Goal: Task Accomplishment & Management: Manage account settings

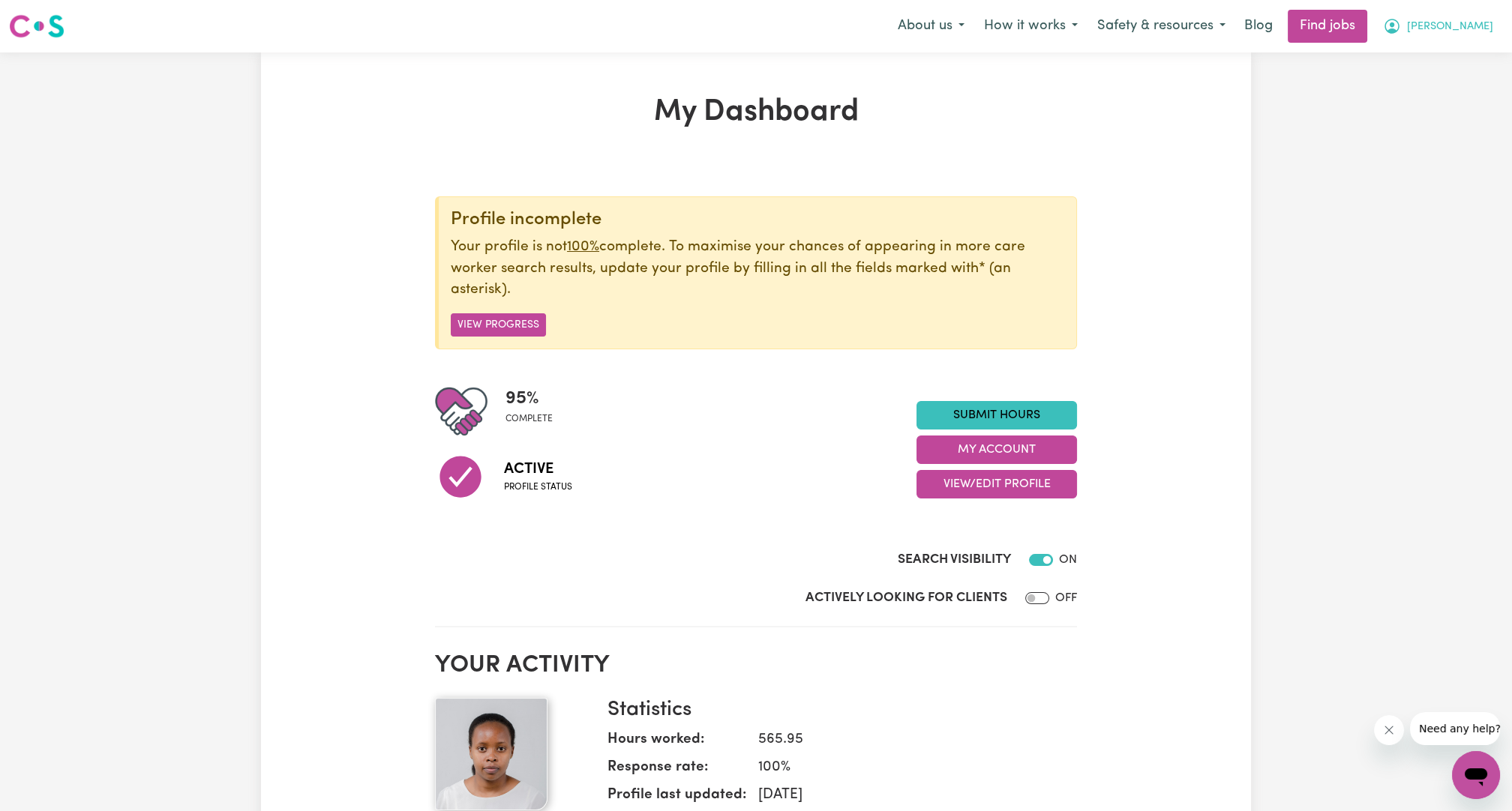
click at [1469, 12] on button "[PERSON_NAME]" at bounding box center [1437, 26] width 129 height 31
click at [1431, 49] on link "My Account" at bounding box center [1443, 58] width 118 height 28
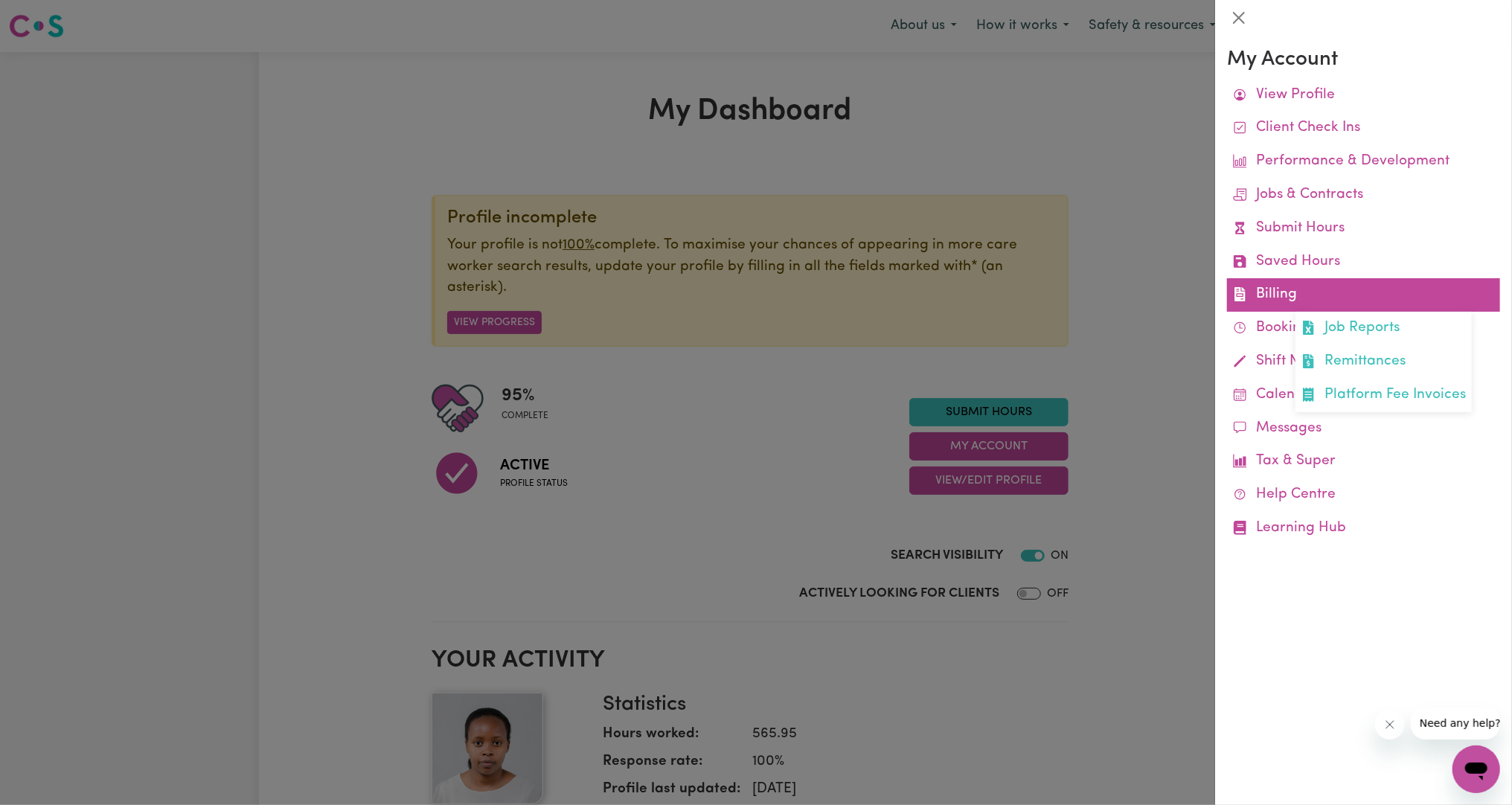
click at [1278, 283] on link "Billing Job Reports Remittances Platform Fee Invoices" at bounding box center [1363, 294] width 273 height 33
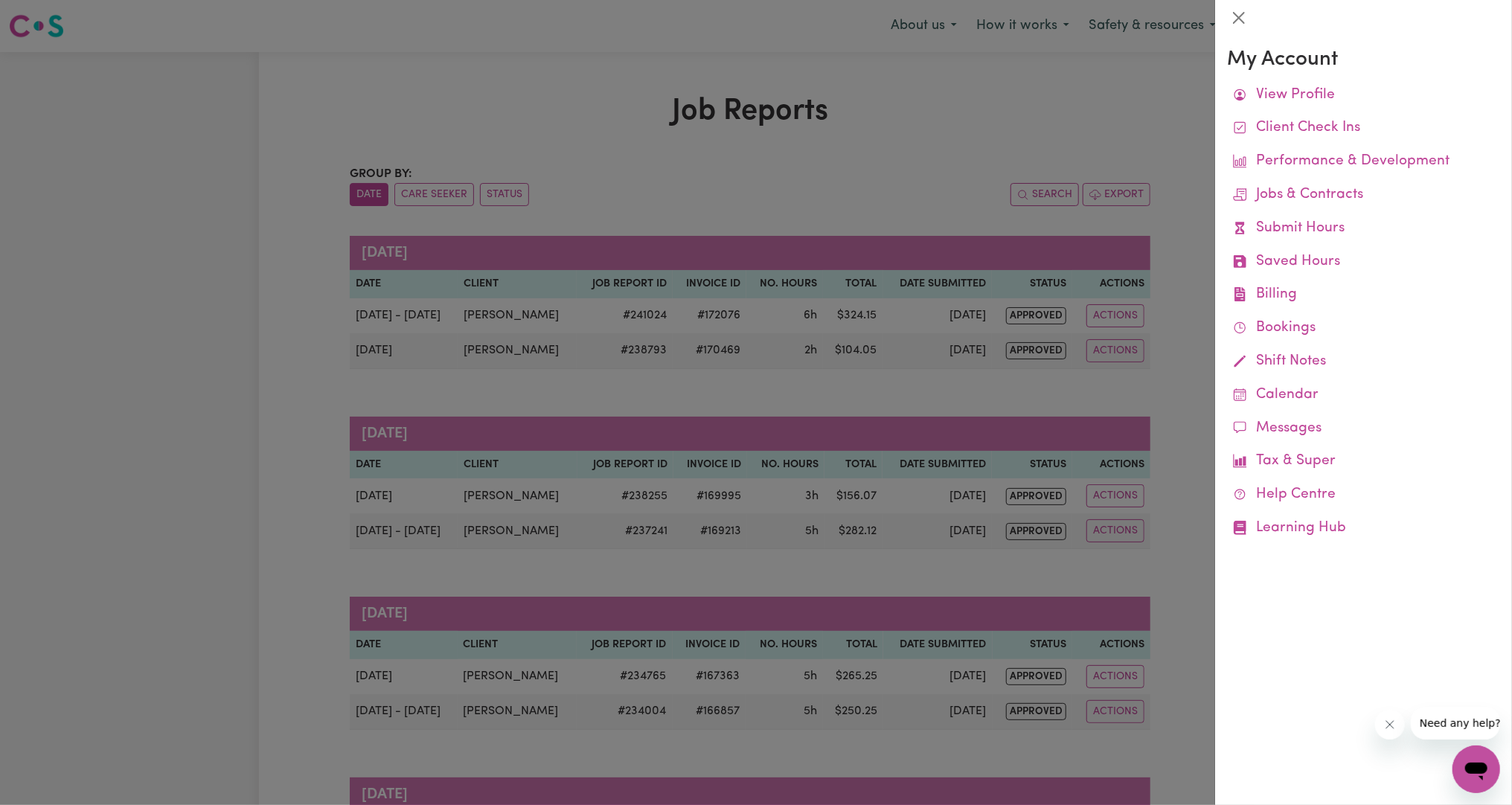
click at [1187, 311] on div at bounding box center [756, 402] width 1512 height 805
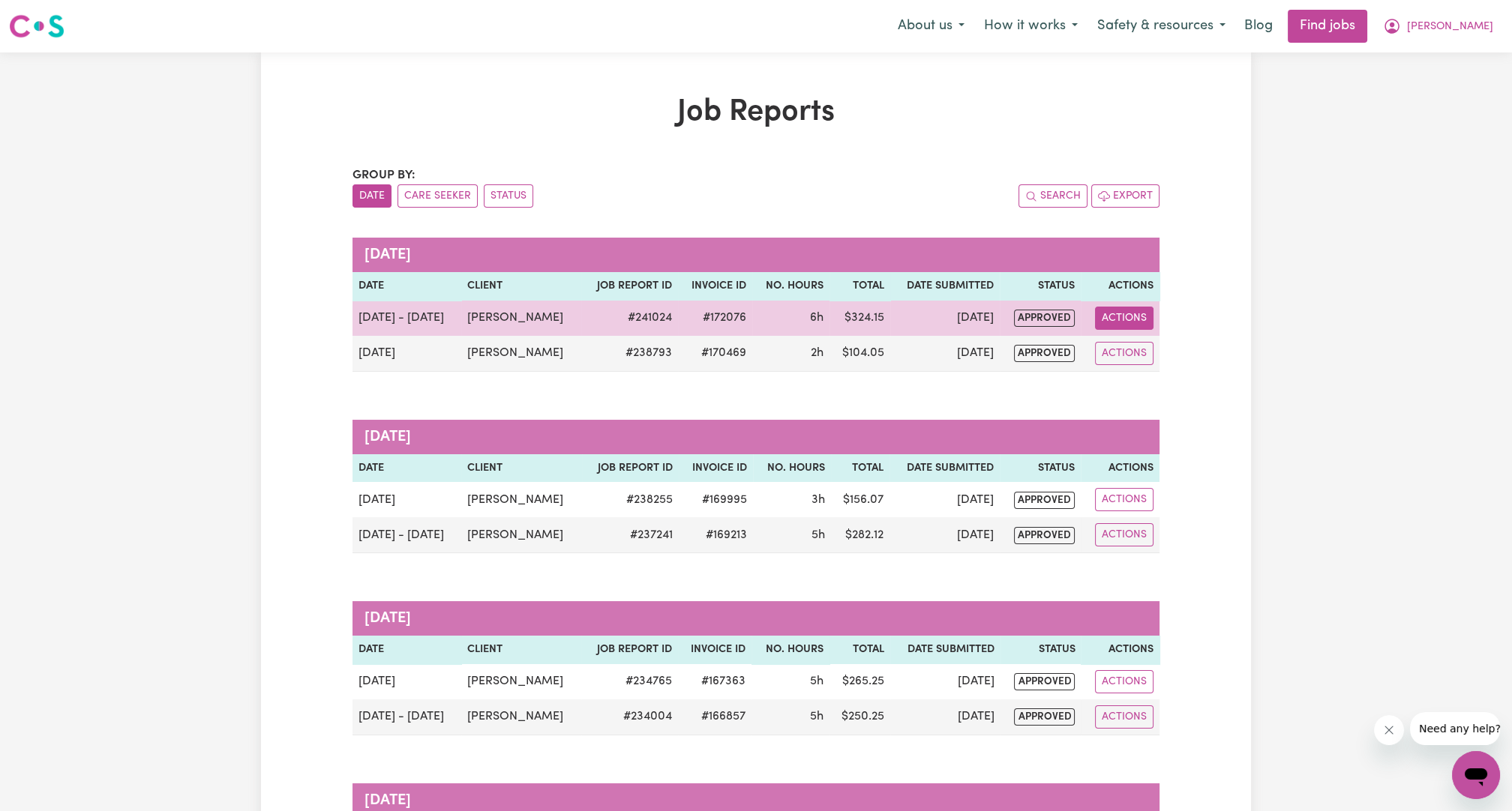
click at [1139, 315] on button "Actions" at bounding box center [1124, 318] width 59 height 24
click at [1149, 342] on link "View Job Report" at bounding box center [1160, 352] width 128 height 30
select select "pm"
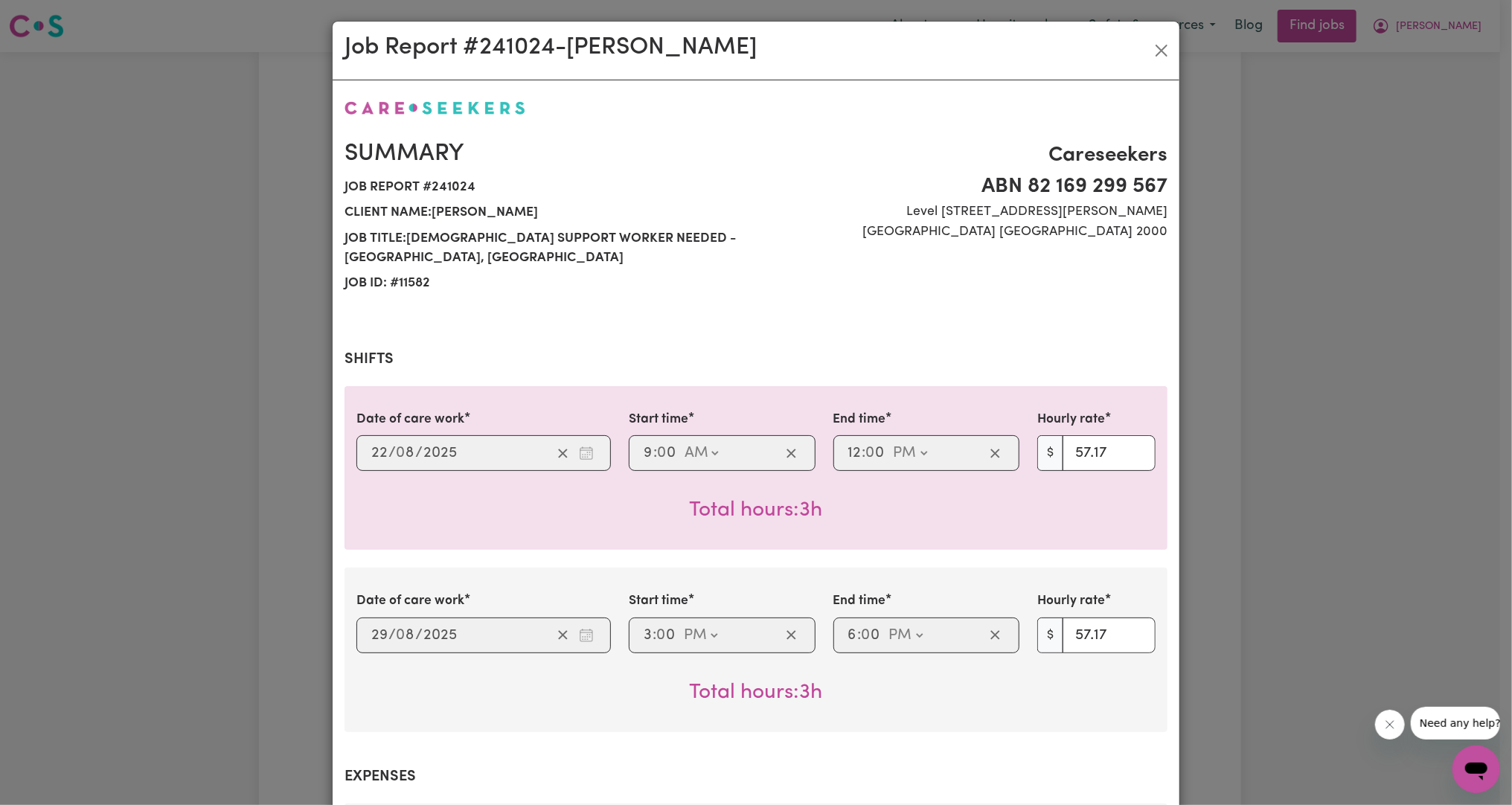
select select "57.17-Weekday"
click at [1156, 51] on button "Close" at bounding box center [1162, 51] width 24 height 24
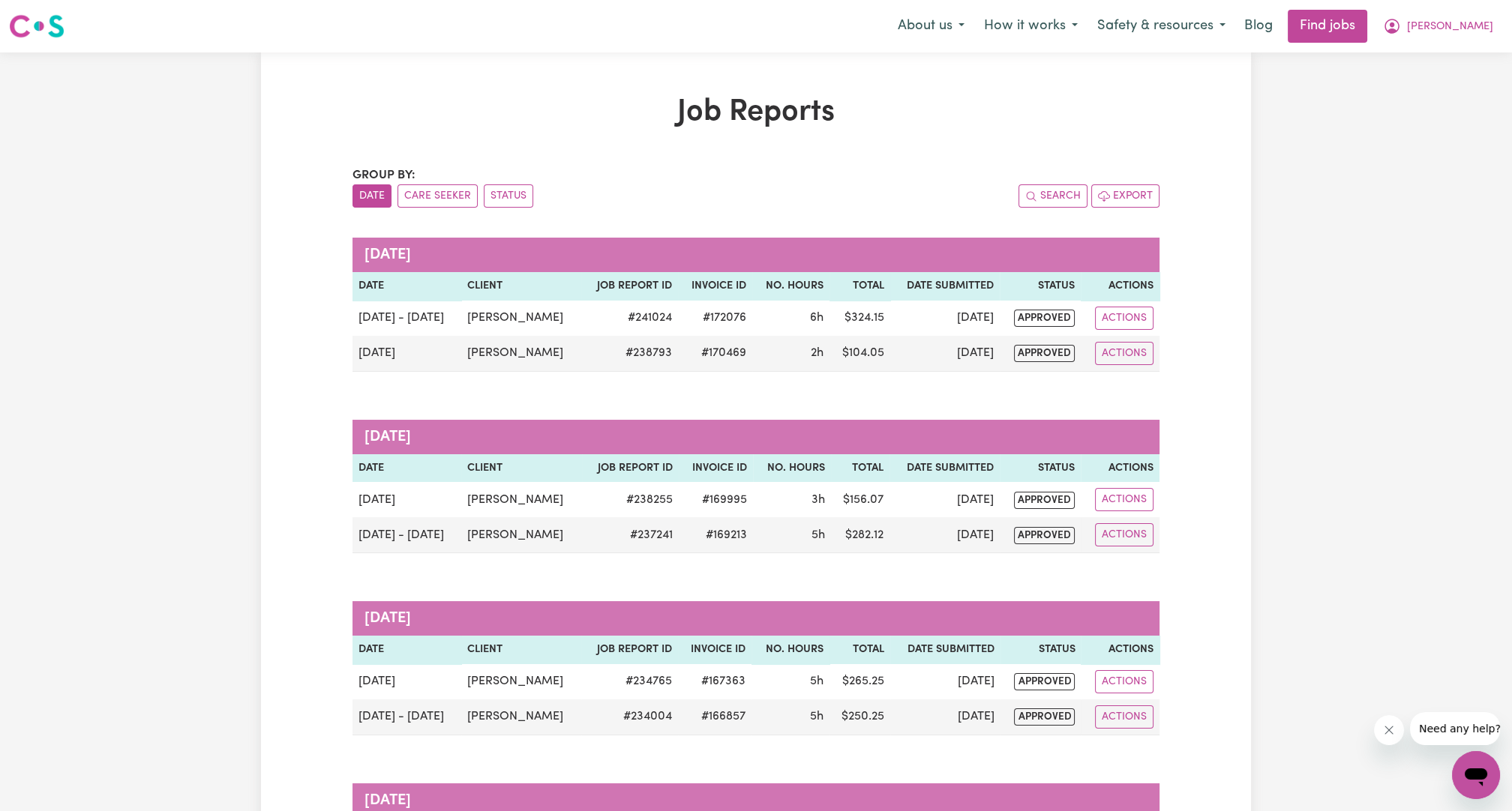
click at [1454, 35] on span "[PERSON_NAME]" at bounding box center [1450, 27] width 86 height 16
click at [1445, 55] on link "My Account" at bounding box center [1443, 58] width 118 height 28
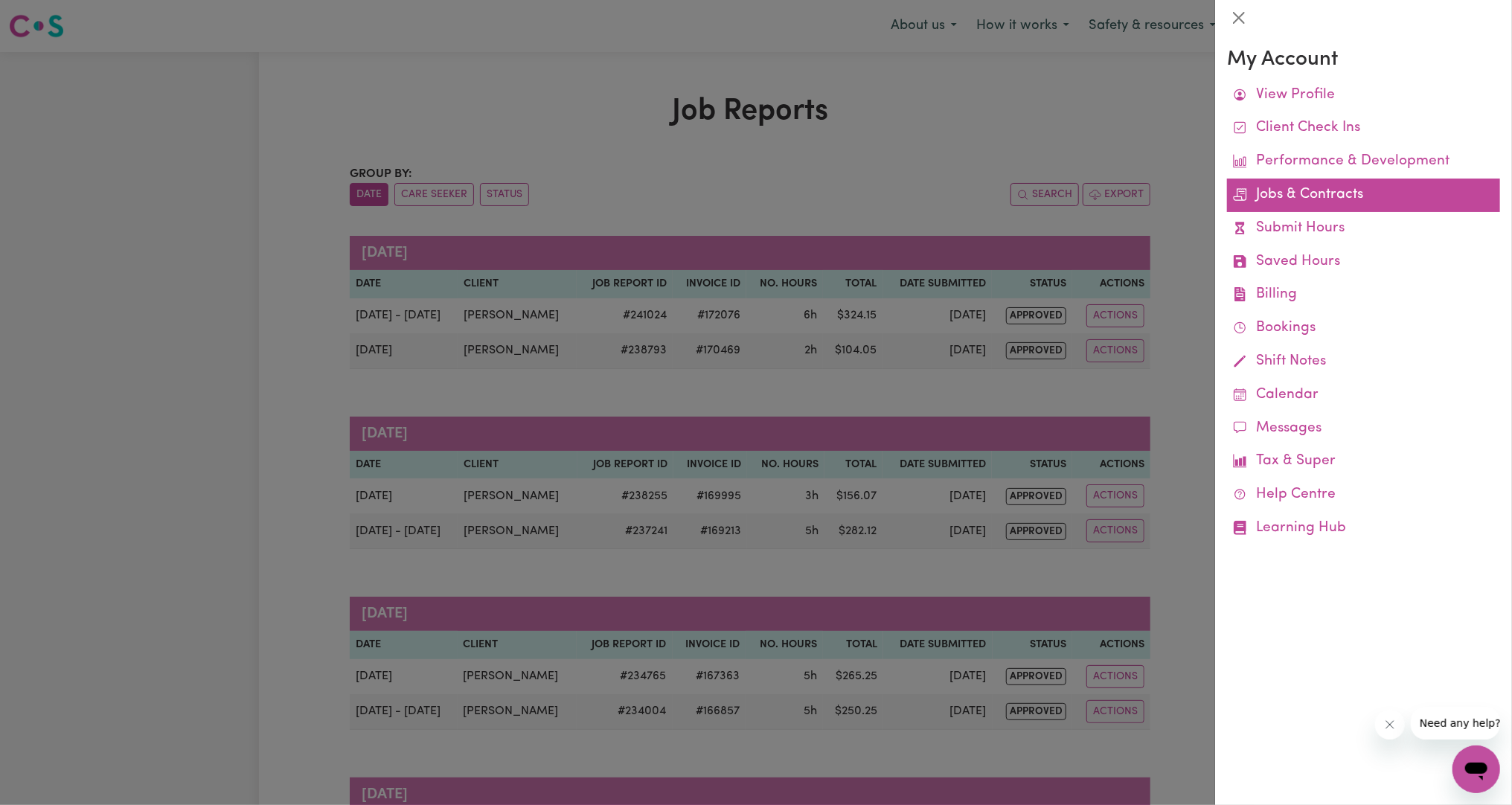
click at [1308, 192] on link "Jobs & Contracts" at bounding box center [1363, 195] width 273 height 33
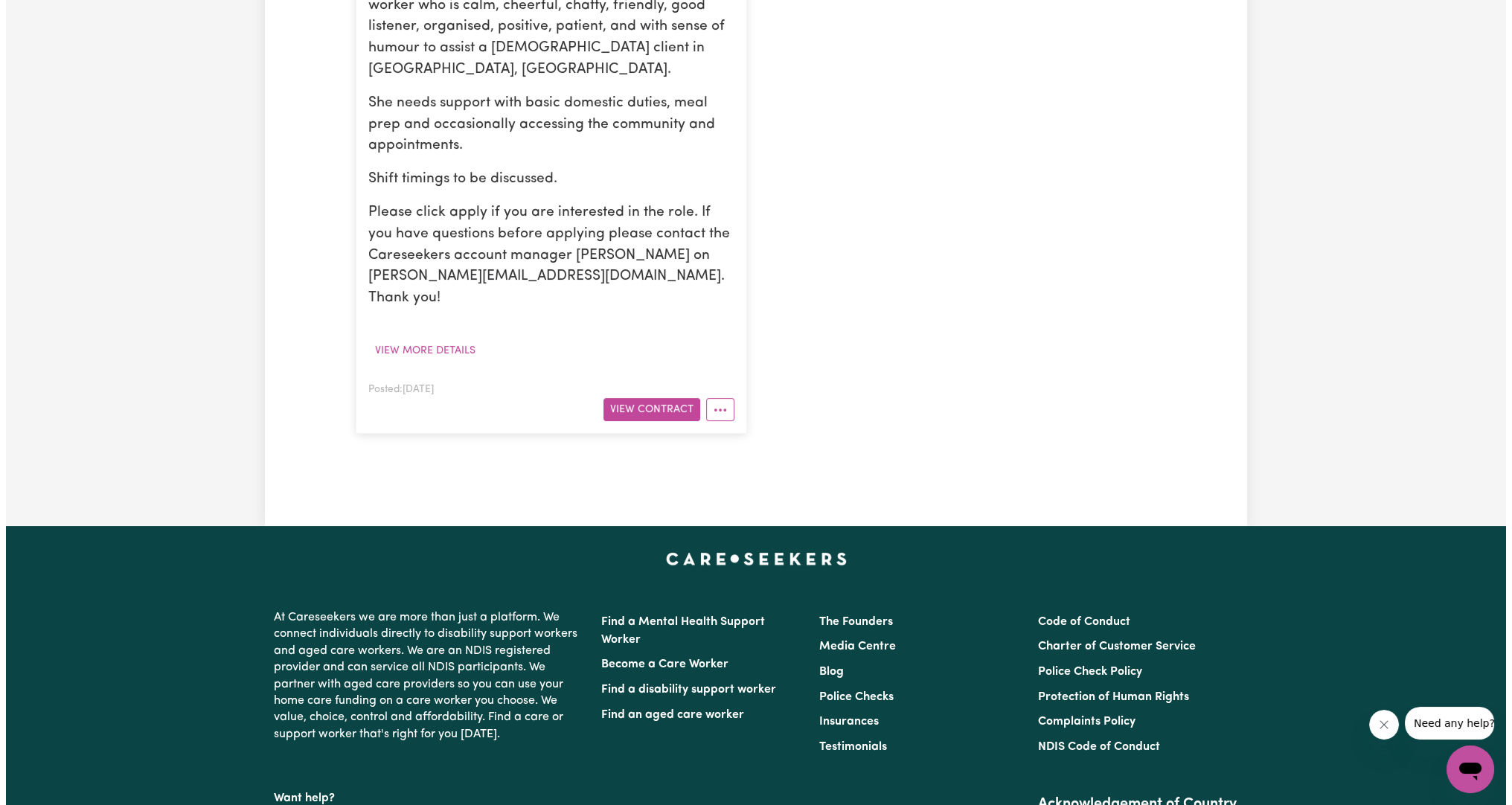
scroll to position [550, 0]
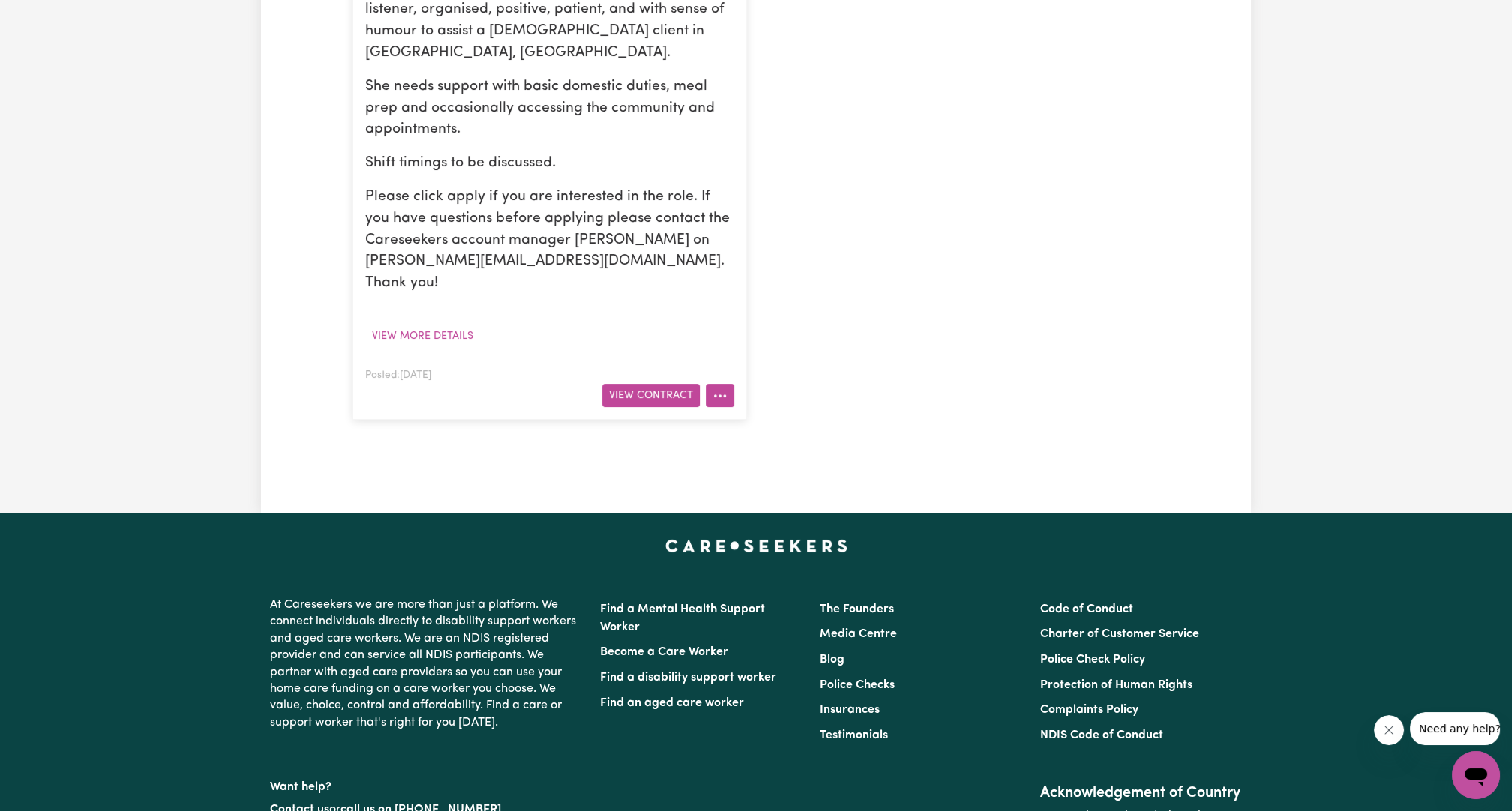
click at [722, 384] on button "More options" at bounding box center [720, 395] width 28 height 24
click at [753, 416] on link "Job Details" at bounding box center [765, 431] width 118 height 30
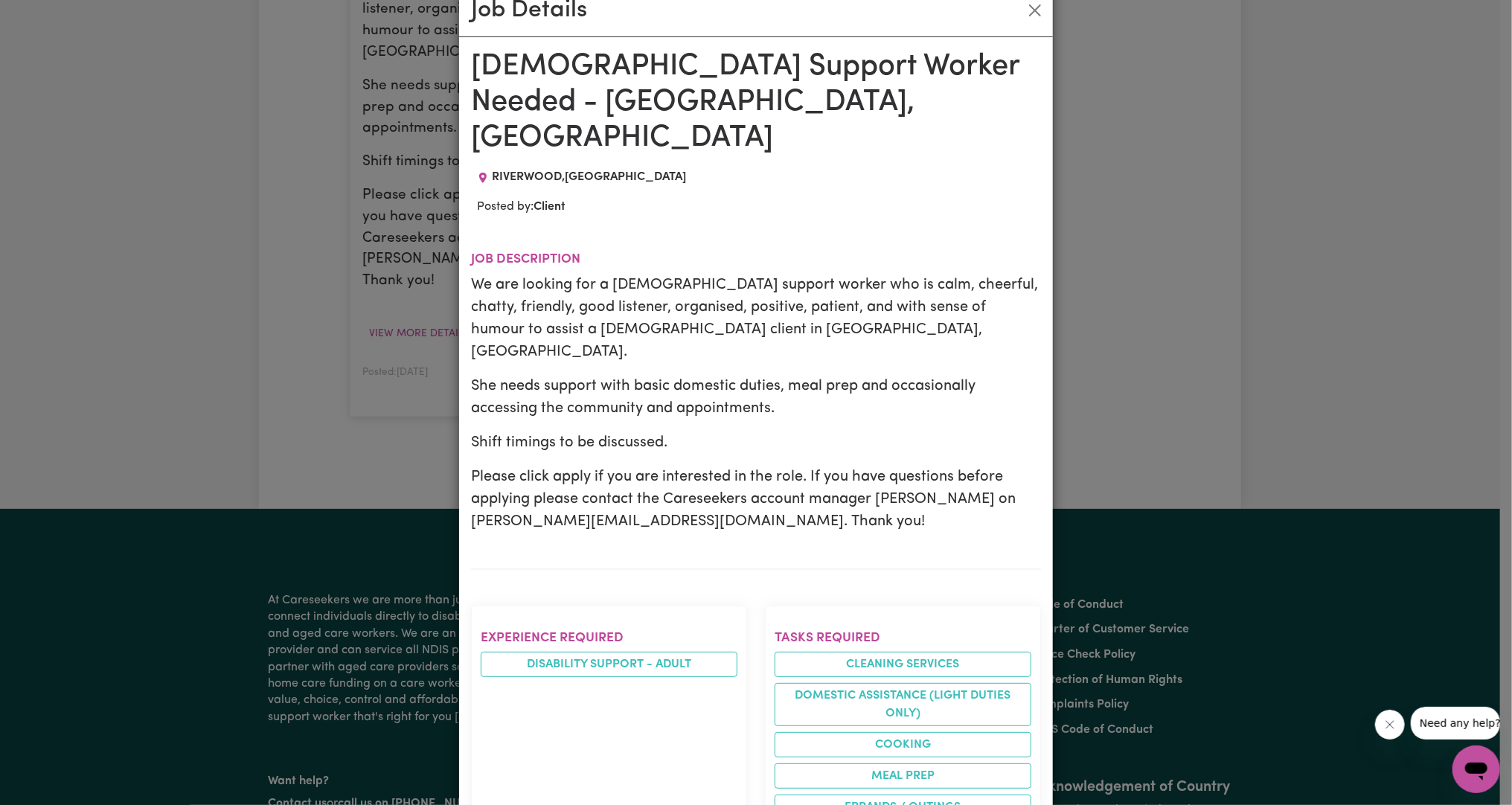
scroll to position [0, 0]
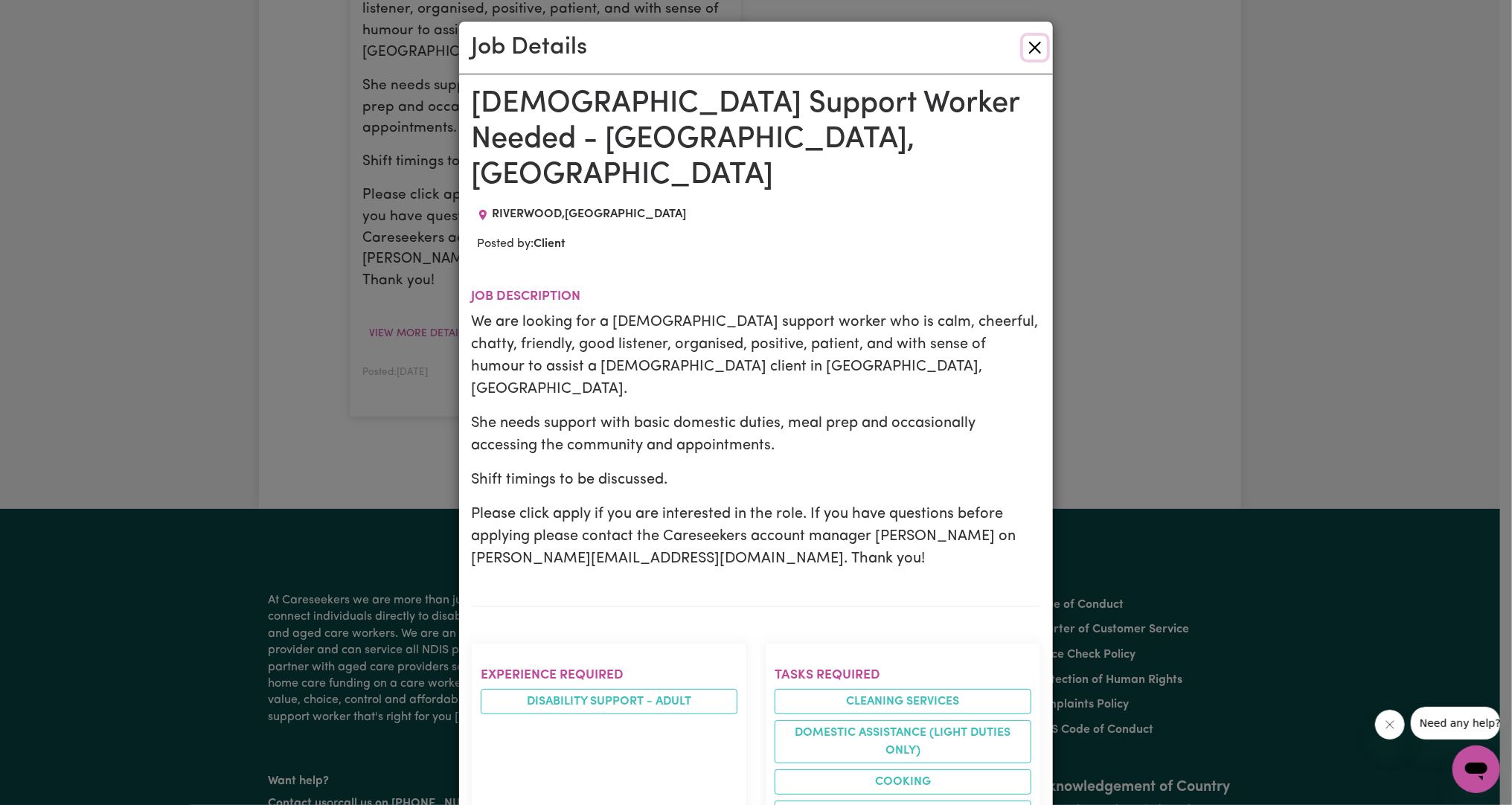
click at [1023, 51] on button "Close" at bounding box center [1035, 47] width 24 height 24
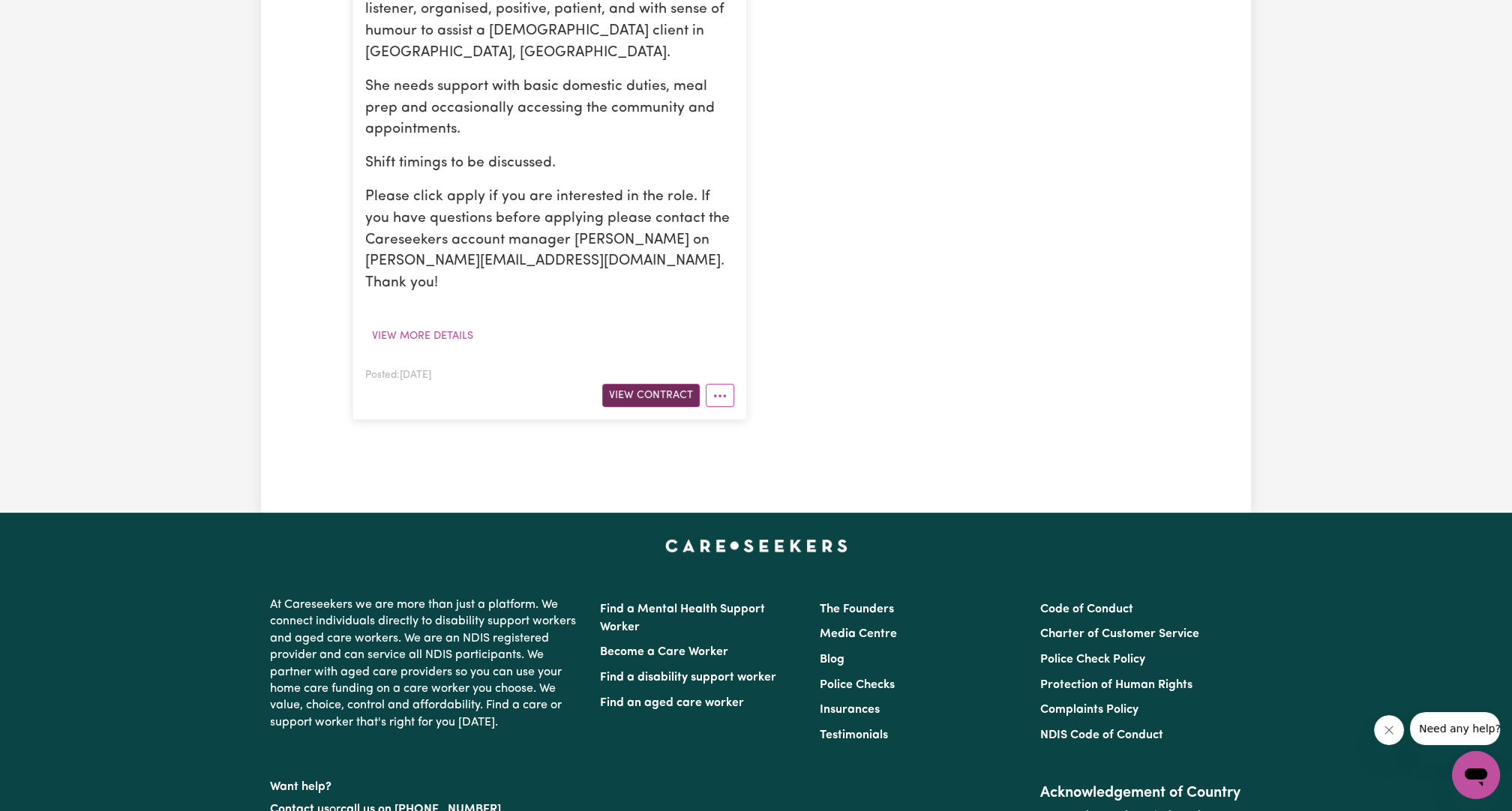
click at [654, 384] on button "View Contract" at bounding box center [651, 395] width 97 height 24
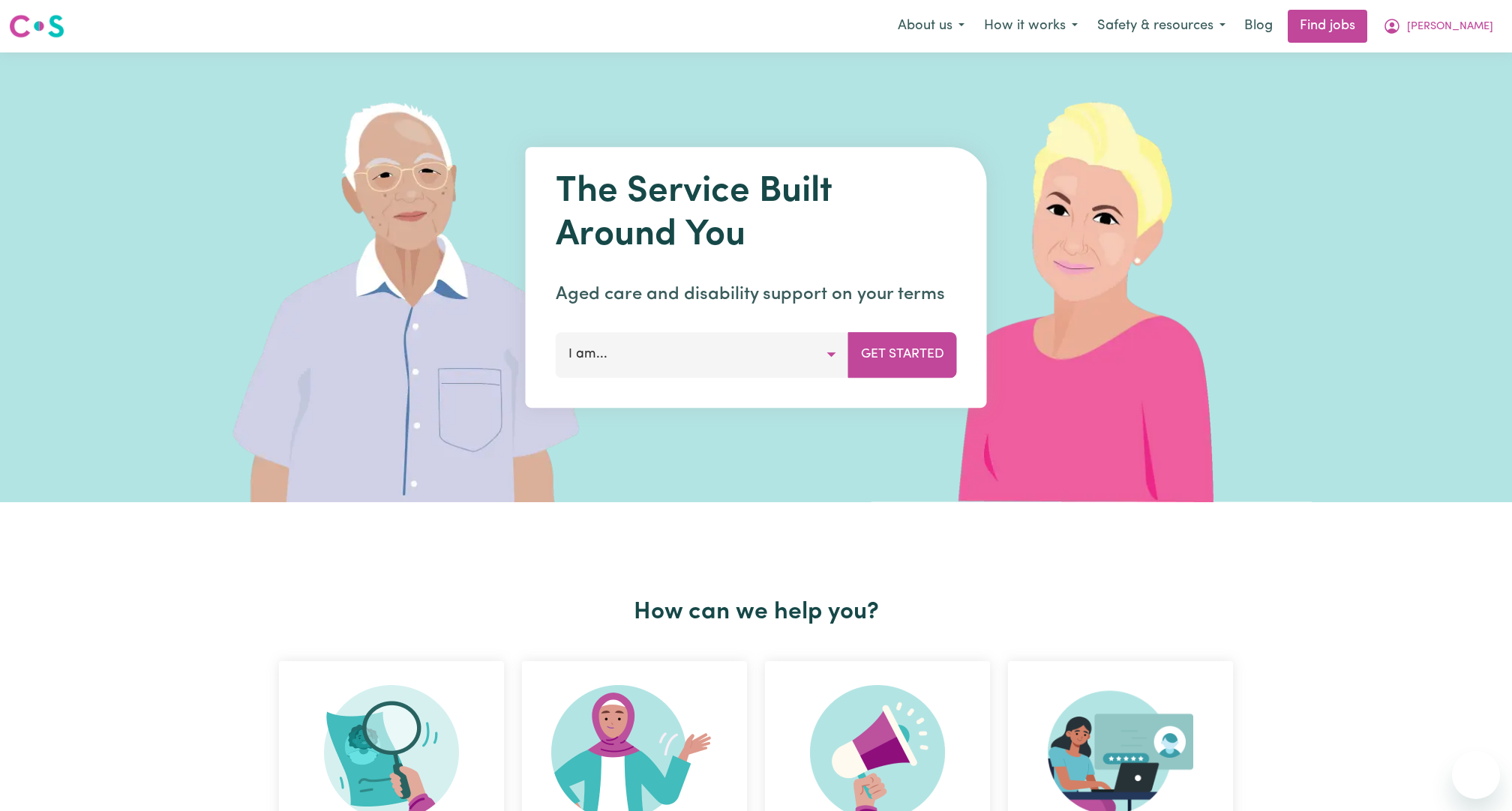
click at [1452, 25] on span "[PERSON_NAME]" at bounding box center [1450, 27] width 86 height 16
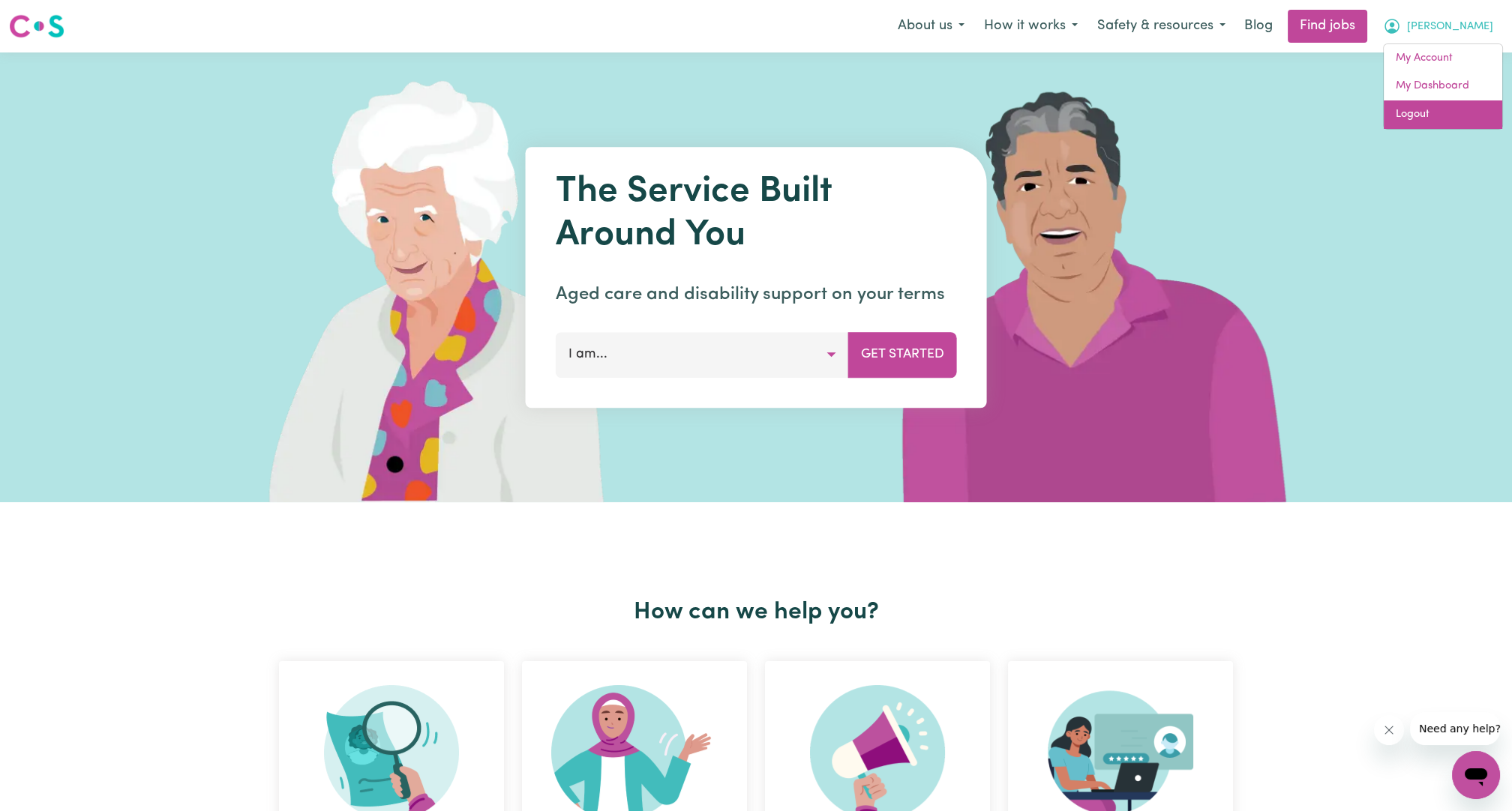
click at [1425, 112] on link "Logout" at bounding box center [1443, 115] width 118 height 28
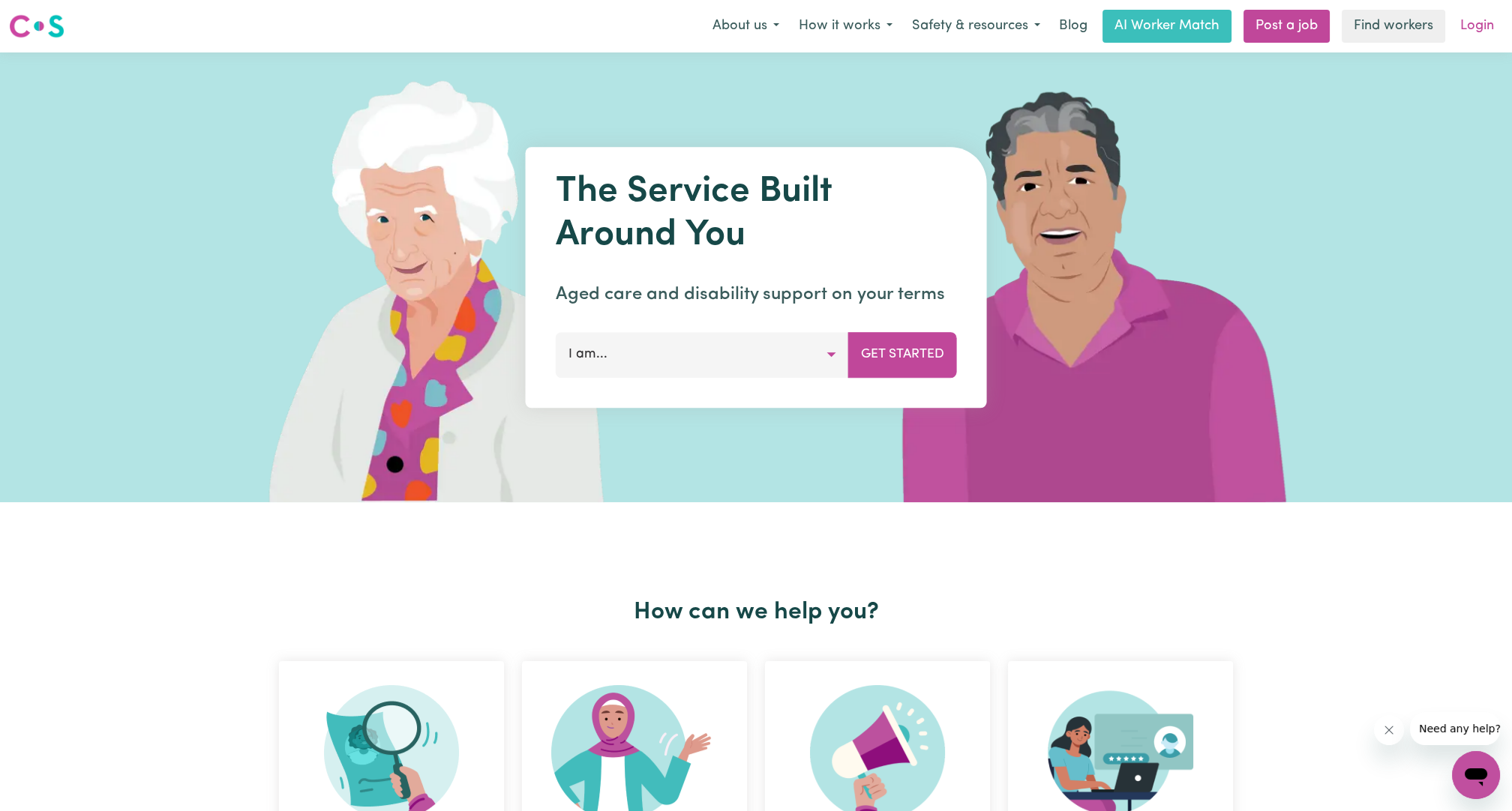
click at [1465, 34] on link "Login" at bounding box center [1477, 26] width 52 height 33
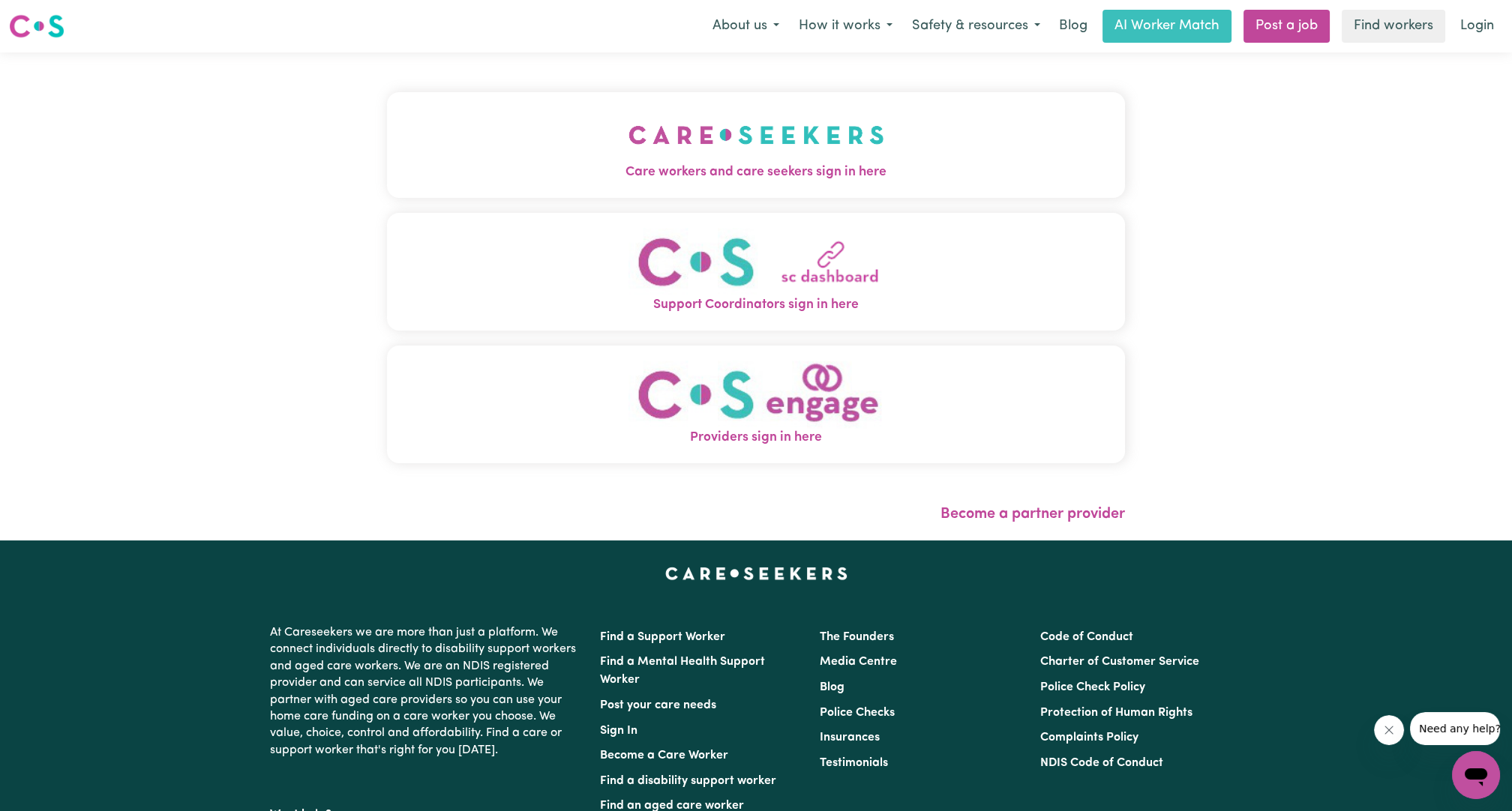
click at [883, 135] on button "Care workers and care seekers sign in here" at bounding box center [756, 145] width 738 height 105
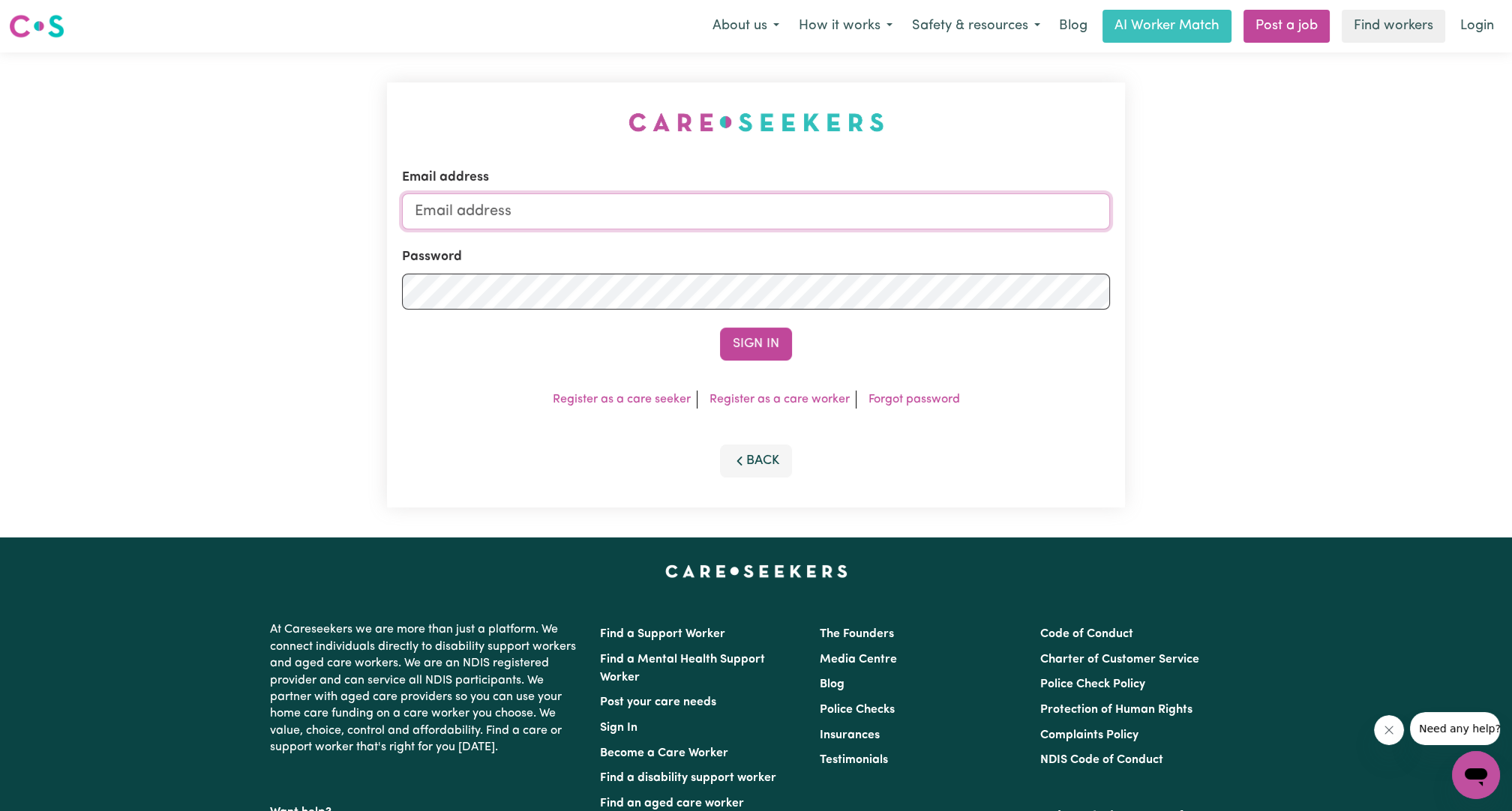
click at [824, 204] on input "Email address" at bounding box center [756, 212] width 708 height 36
click at [666, 210] on input "[PERSON_NAME][EMAIL_ADDRESS][DOMAIN_NAME]" at bounding box center [756, 212] width 708 height 36
drag, startPoint x: 486, startPoint y: 210, endPoint x: 706, endPoint y: 228, distance: 220.7
click at [706, 228] on input "[EMAIL_ADDRESS][PERSON_NAME][DOMAIN_NAME]" at bounding box center [756, 212] width 708 height 36
drag, startPoint x: 572, startPoint y: 215, endPoint x: 548, endPoint y: 214, distance: 24.0
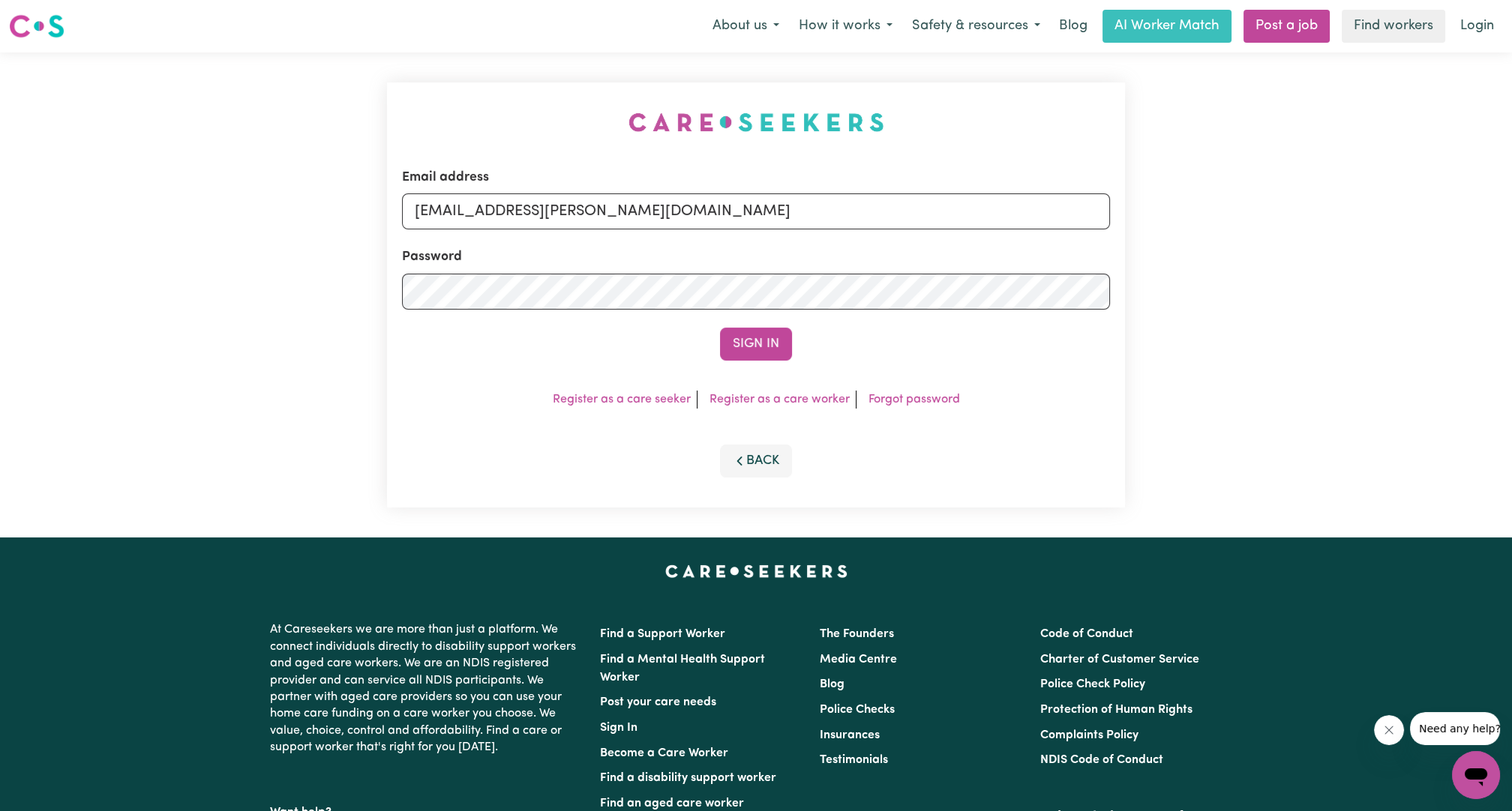
click at [572, 215] on input "[EMAIL_ADDRESS][PERSON_NAME][DOMAIN_NAME]" at bounding box center [756, 212] width 708 height 36
drag, startPoint x: 488, startPoint y: 205, endPoint x: 962, endPoint y: 195, distance: 474.1
click at [962, 195] on input "[EMAIL_ADDRESS][PERSON_NAME][DOMAIN_NAME]" at bounding box center [756, 212] width 708 height 36
type input "[EMAIL_ADDRESS][DOMAIN_NAME]"
click at [724, 321] on form "Email address [EMAIL_ADDRESS][DOMAIN_NAME] Password Sign In" at bounding box center [756, 264] width 708 height 193
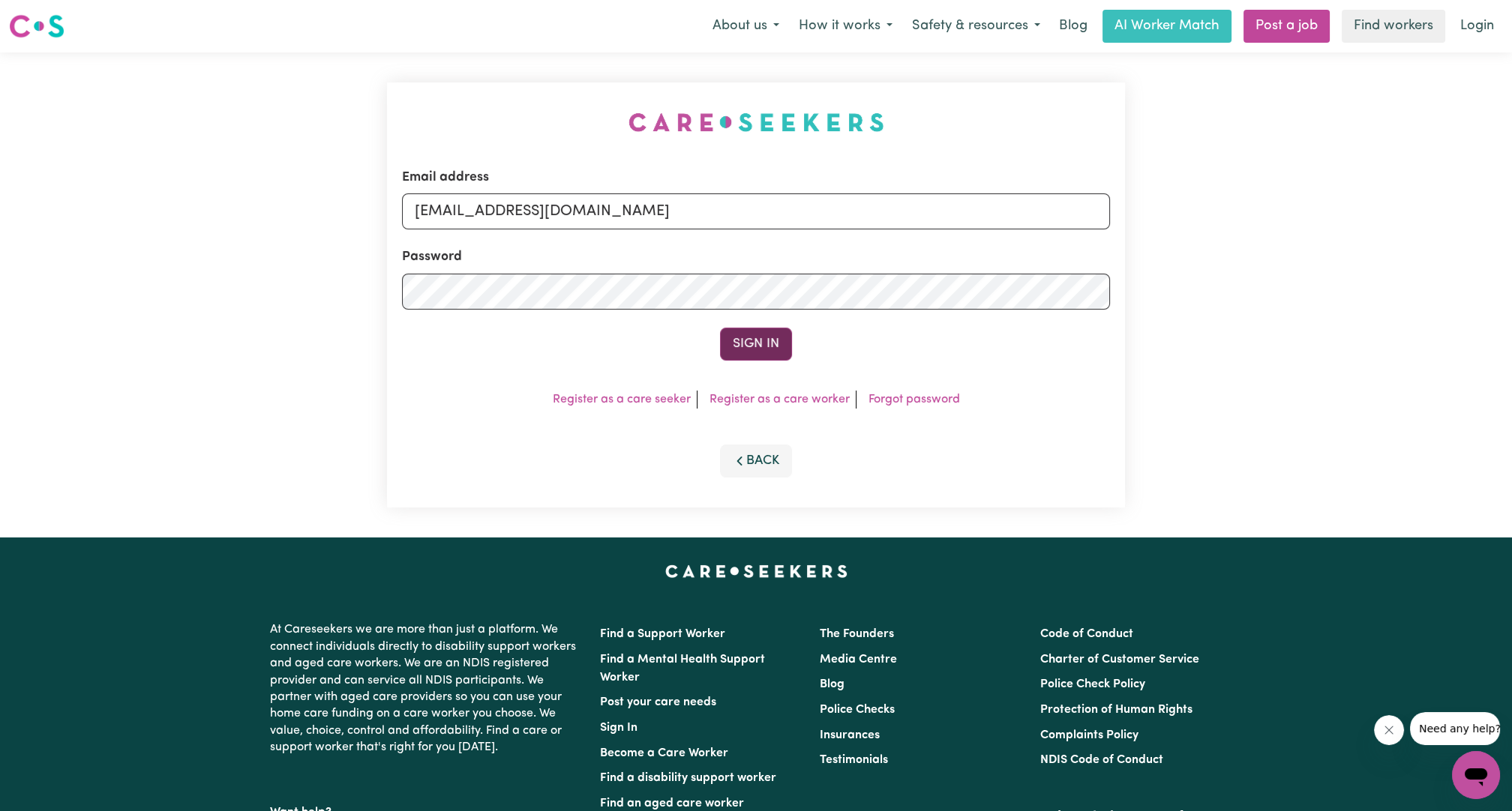
click at [754, 346] on button "Sign In" at bounding box center [756, 344] width 72 height 33
